Goal: Task Accomplishment & Management: Contribute content

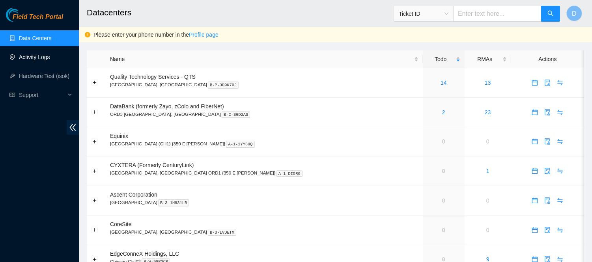
click at [41, 60] on link "Activity Logs" at bounding box center [34, 57] width 31 height 6
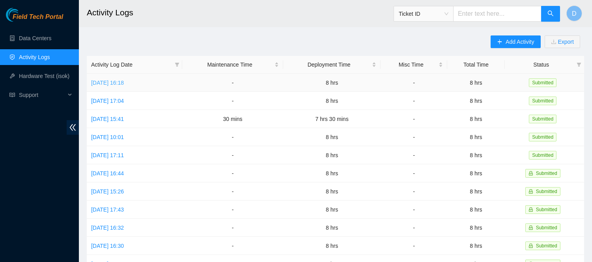
click at [112, 81] on link "[DATE] 16:18" at bounding box center [107, 83] width 33 height 6
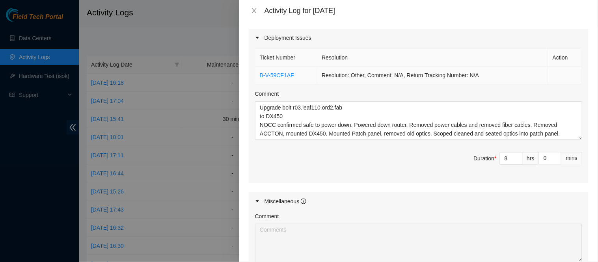
scroll to position [301, 0]
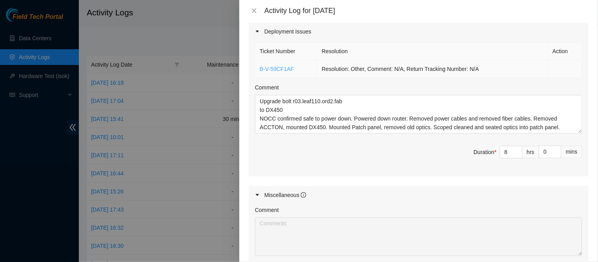
click at [274, 69] on link "B-V-59CF1AF" at bounding box center [277, 69] width 34 height 6
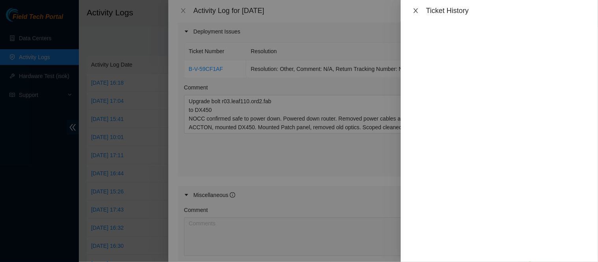
click at [415, 10] on icon "close" at bounding box center [416, 10] width 6 height 6
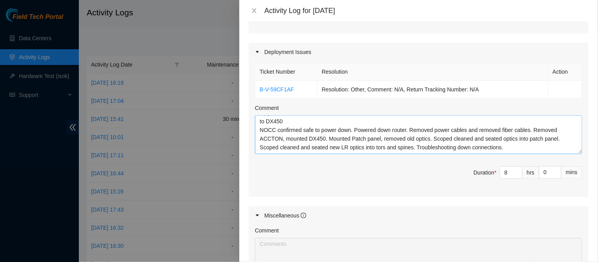
scroll to position [0, 0]
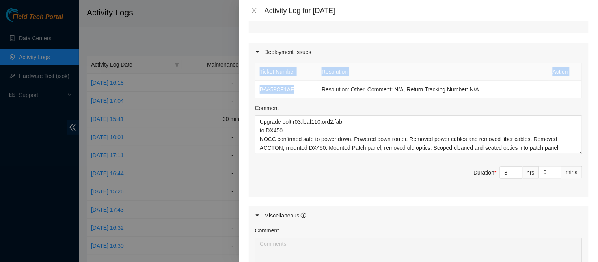
drag, startPoint x: 300, startPoint y: 86, endPoint x: 253, endPoint y: 89, distance: 47.0
click at [253, 89] on div "Ticket Number Resolution Action B-V-59CF1AF Resolution: Other, Comment: N/A, Re…" at bounding box center [419, 129] width 340 height 136
click at [306, 88] on td "B-V-59CF1AF" at bounding box center [286, 90] width 62 height 18
drag, startPoint x: 306, startPoint y: 88, endPoint x: 255, endPoint y: 92, distance: 50.6
click at [255, 92] on td "B-V-59CF1AF" at bounding box center [286, 90] width 62 height 18
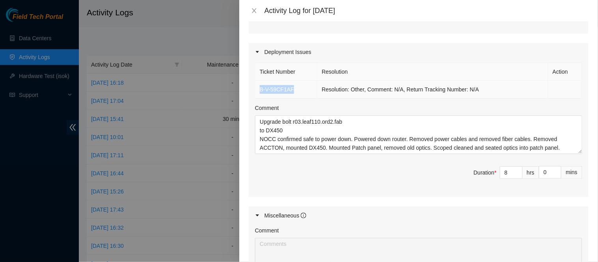
copy link "B-V-59CF1AF"
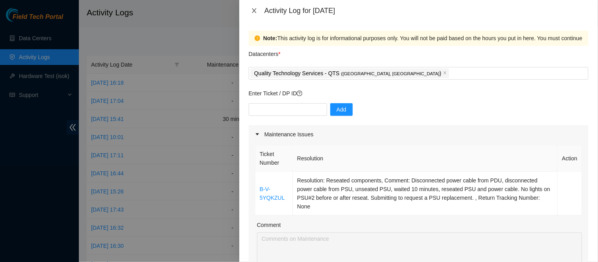
click at [254, 12] on icon "close" at bounding box center [254, 10] width 4 height 5
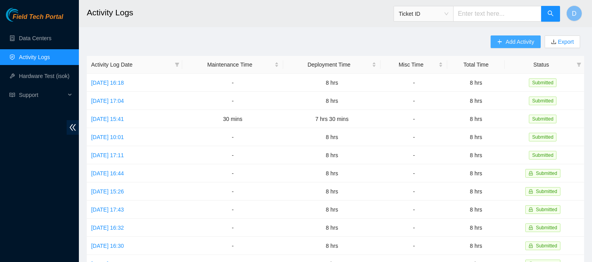
click at [503, 43] on button "Add Activity" at bounding box center [515, 41] width 50 height 13
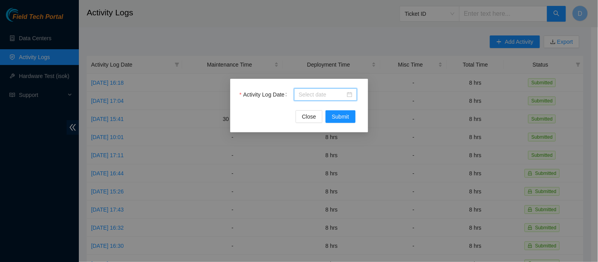
click at [326, 91] on input "Activity Log Date" at bounding box center [322, 94] width 47 height 9
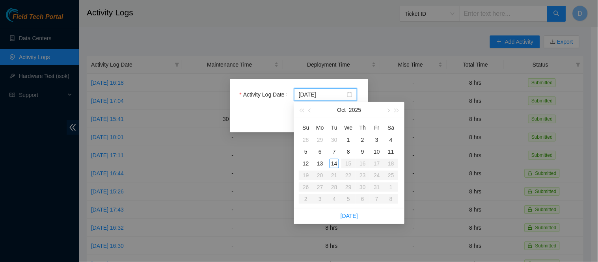
type input "[DATE]"
click at [336, 162] on div "14" at bounding box center [334, 163] width 9 height 9
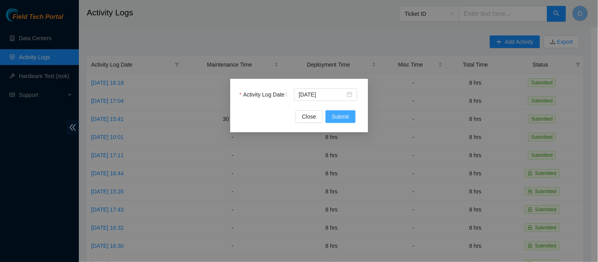
click at [341, 116] on span "Submit" at bounding box center [340, 116] width 17 height 9
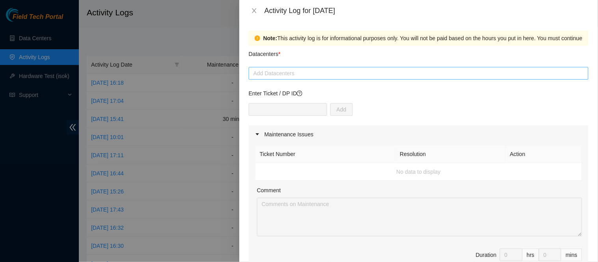
click at [304, 67] on div "Add Datacenters" at bounding box center [419, 73] width 340 height 13
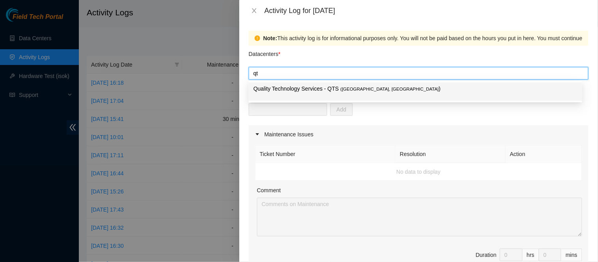
type input "qts"
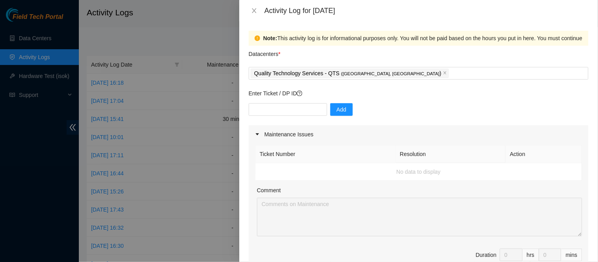
click at [459, 57] on div "Datacenters *" at bounding box center [419, 56] width 340 height 21
click at [291, 112] on input "text" at bounding box center [288, 109] width 78 height 13
paste input "B-V-59CF1AF"
type input "B-V-59CF1AF"
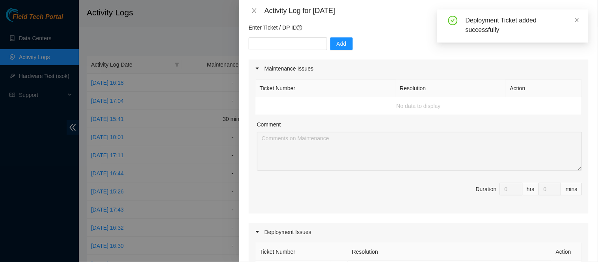
scroll to position [255, 0]
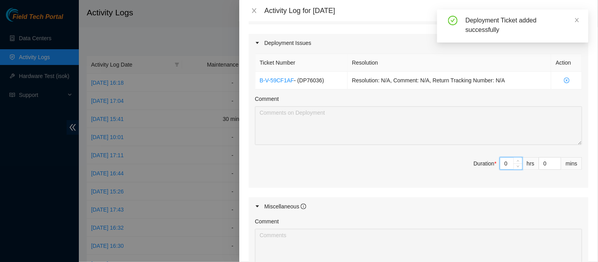
click at [503, 160] on input "0" at bounding box center [511, 164] width 22 height 12
type input "8"
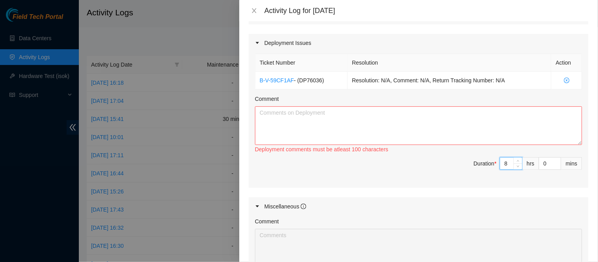
type input "8"
click at [464, 127] on textarea "Comment" at bounding box center [418, 125] width 327 height 39
click at [430, 37] on div "Deployment Issues" at bounding box center [419, 43] width 340 height 18
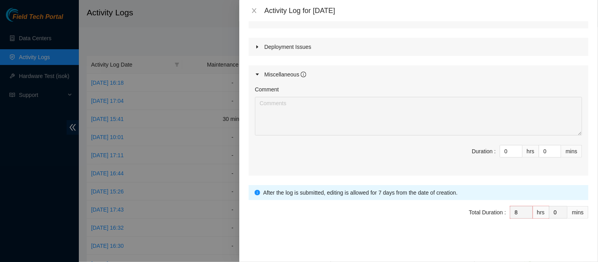
scroll to position [250, 0]
click at [252, 11] on icon "close" at bounding box center [254, 10] width 6 height 6
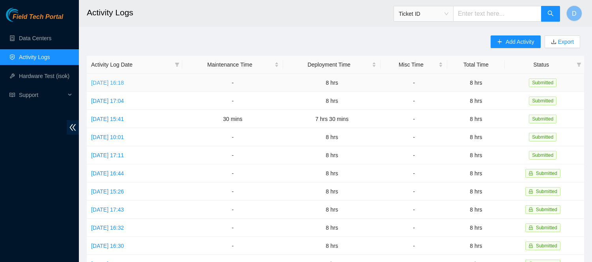
click at [124, 82] on link "[DATE] 16:18" at bounding box center [107, 83] width 33 height 6
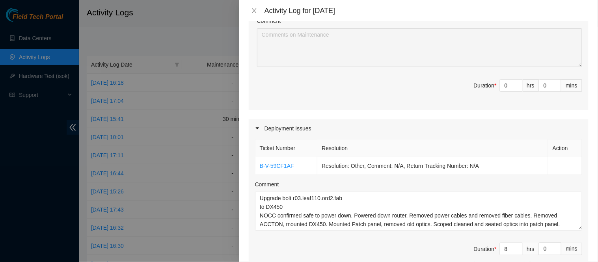
scroll to position [205, 0]
click at [372, 206] on textarea "Upgrade bolt r03.leaf110.ord2.fab to DX450 NOCC confirmed safe to power down. P…" at bounding box center [418, 210] width 327 height 39
click at [252, 7] on button "Close" at bounding box center [254, 10] width 11 height 7
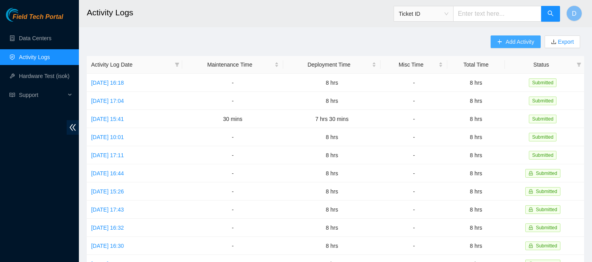
click at [518, 39] on span "Add Activity" at bounding box center [519, 41] width 28 height 9
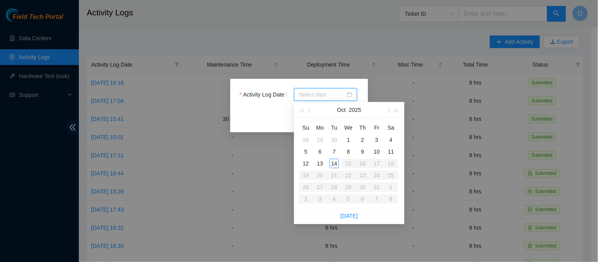
click at [308, 97] on input "Activity Log Date" at bounding box center [322, 94] width 47 height 9
type input "[DATE]"
click at [334, 164] on div "14" at bounding box center [334, 163] width 9 height 9
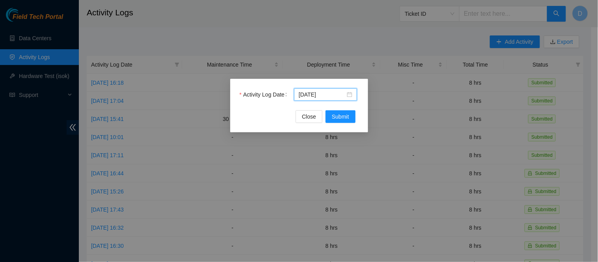
click at [342, 108] on div "Activity Log Date [DATE]" at bounding box center [299, 99] width 119 height 22
click at [343, 119] on span "Submit" at bounding box center [340, 116] width 17 height 9
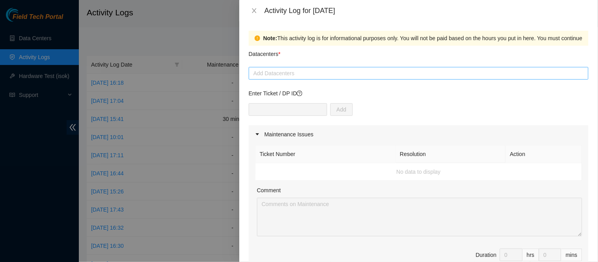
click at [400, 76] on div at bounding box center [419, 73] width 336 height 9
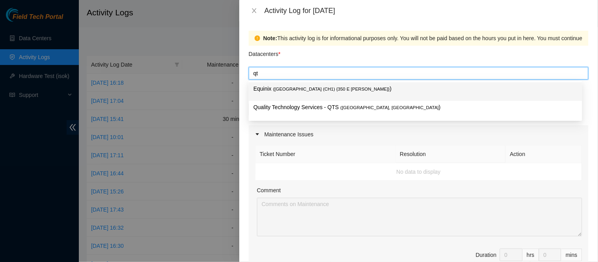
type input "qts"
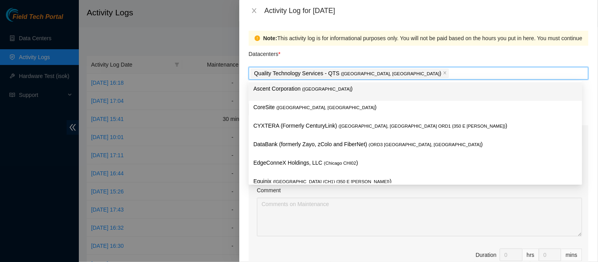
click at [412, 60] on div "Datacenters *" at bounding box center [419, 56] width 340 height 21
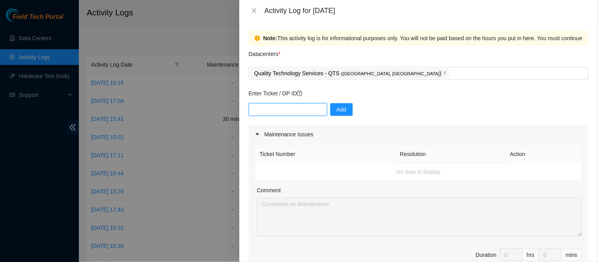
click at [308, 109] on input "text" at bounding box center [288, 109] width 78 height 13
paste input "B-V-59CF1AF"
type input "B-V-59CF1AF"
click at [476, 99] on div "Enter Ticket / DP ID Add" at bounding box center [419, 107] width 340 height 36
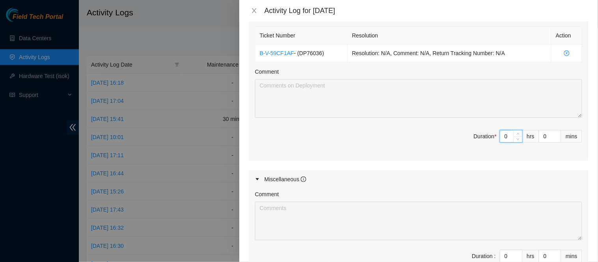
click at [502, 132] on input "0" at bounding box center [511, 137] width 22 height 12
type input "8"
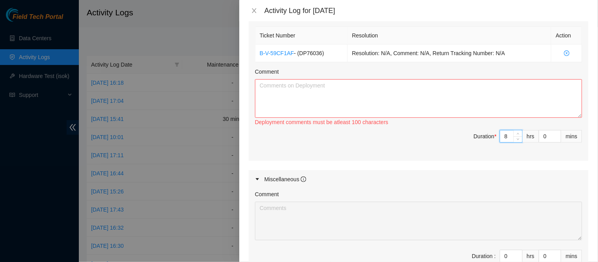
type input "8"
click at [440, 95] on textarea "Comment" at bounding box center [418, 98] width 327 height 39
paste textarea "Upgrade bolt r03.leaf110.ord2.fab to DX450 NOCC confirmed safe to power down. P…"
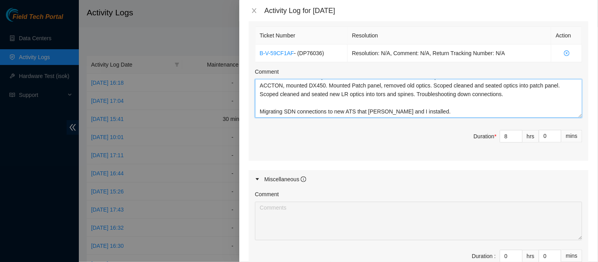
scroll to position [0, 0]
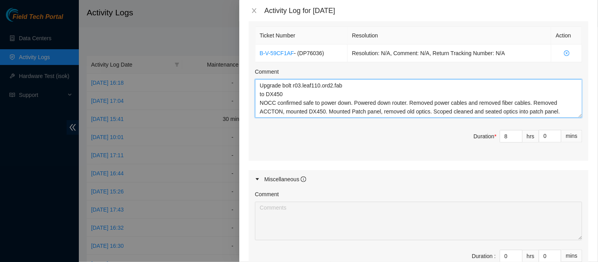
click at [313, 84] on textarea "Upgrade bolt r03.leaf110.ord2.fab to DX450 NOCC confirmed safe to power down. P…" at bounding box center [418, 98] width 327 height 39
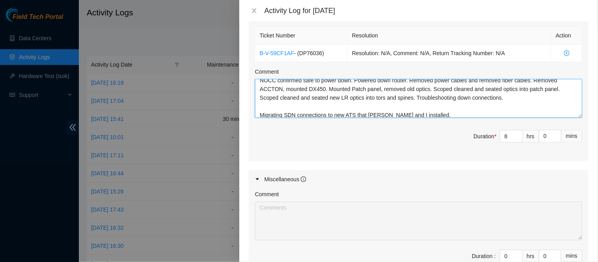
scroll to position [23, 0]
click at [437, 105] on textarea "Upgrade bolt r0.leaf110.ord2.fab to DX450 NOCC confirmed safe to power down. Po…" at bounding box center [418, 98] width 327 height 39
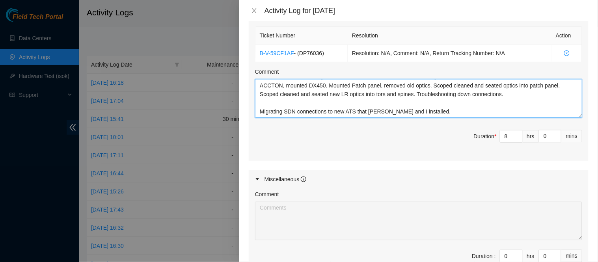
click at [437, 105] on textarea "Upgrade bolt r0.leaf110.ord2.fab to DX450 NOCC confirmed safe to power down. Po…" at bounding box center [418, 98] width 327 height 39
click at [390, 104] on textarea "Upgrade bolt r0.leaf110.ord2.fab to DX450 NOCC confirmed safe to power down. Po…" at bounding box center [418, 98] width 327 height 39
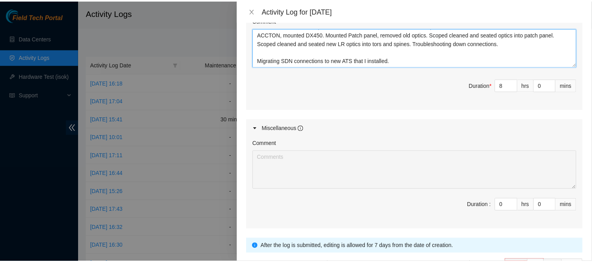
scroll to position [386, 0]
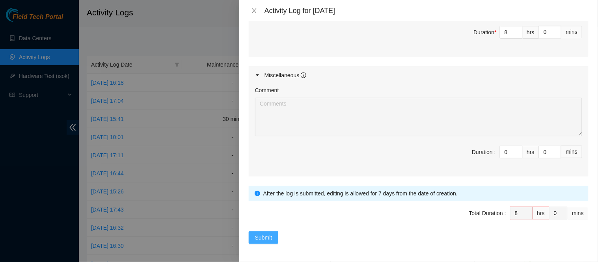
type textarea "Upgrade bolt r0.leaf110.ord2.fab to DX450 NOCC confirmed safe to power down. Po…"
click at [269, 234] on span "Submit" at bounding box center [263, 237] width 17 height 9
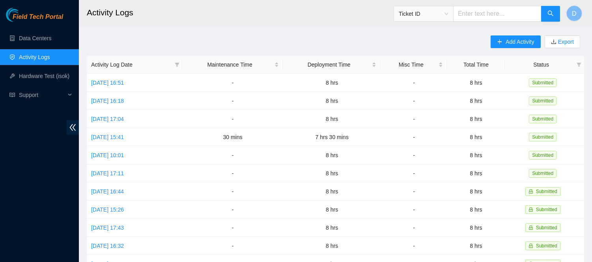
click at [261, 34] on main "Activity Logs Ticket ID D Add Activity Export Activity Log Date Maintenance Tim…" at bounding box center [335, 235] width 513 height 470
